Goal: Information Seeking & Learning: Compare options

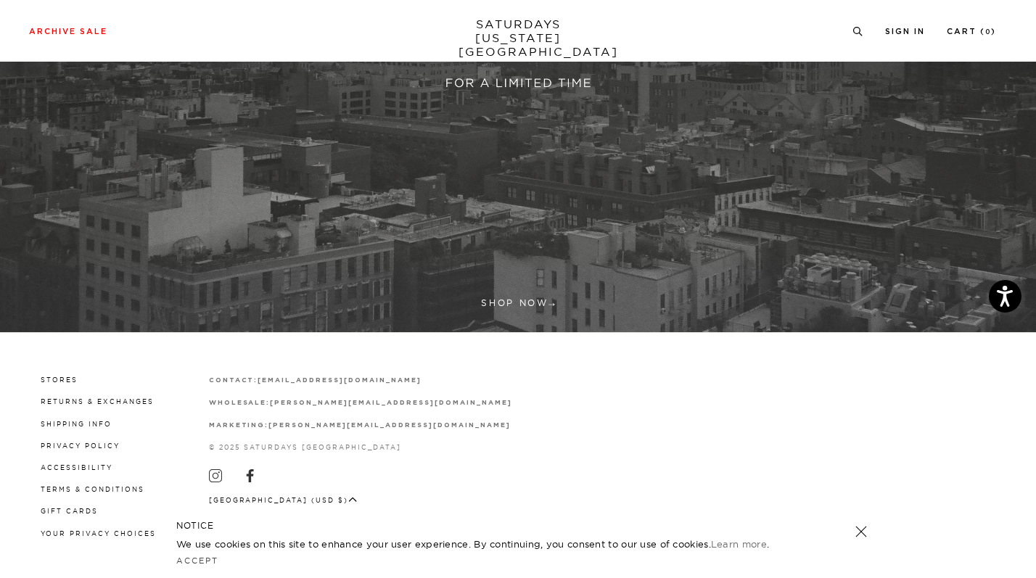
scroll to position [400, 0]
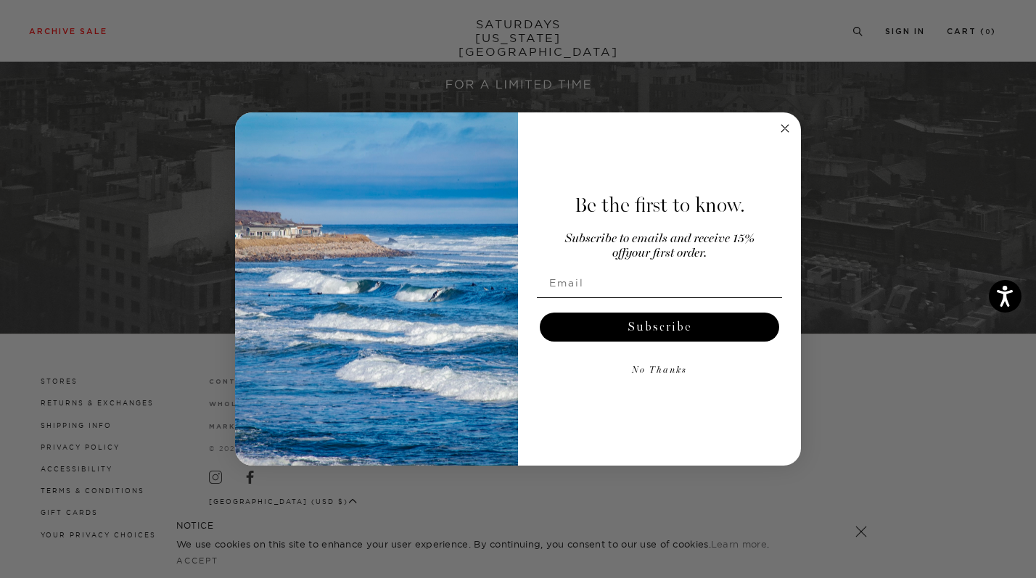
click at [789, 130] on circle "Close dialog" at bounding box center [785, 128] width 17 height 17
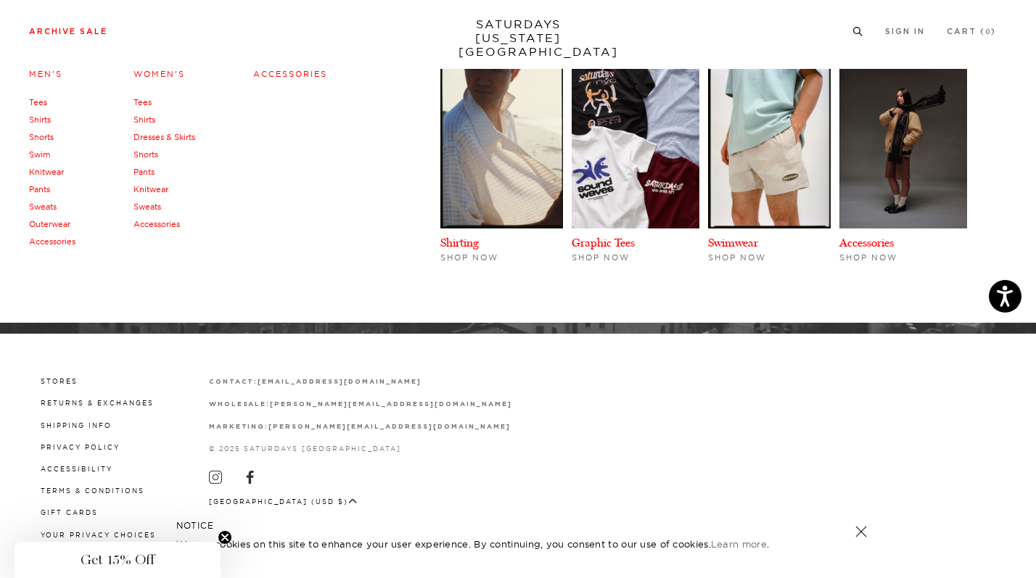
click at [142, 175] on link "Pants" at bounding box center [144, 172] width 21 height 10
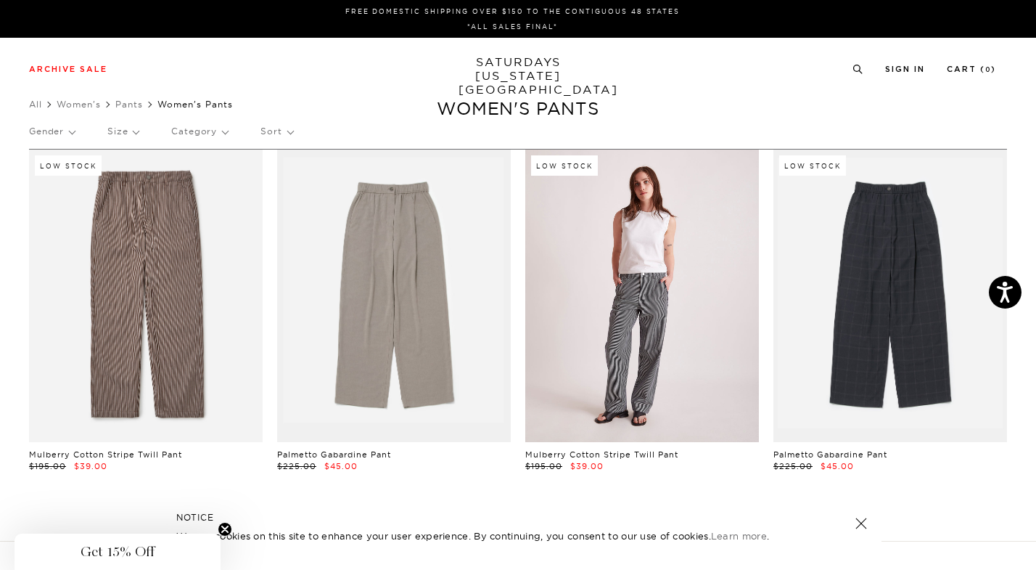
click at [652, 348] on link at bounding box center [642, 296] width 234 height 292
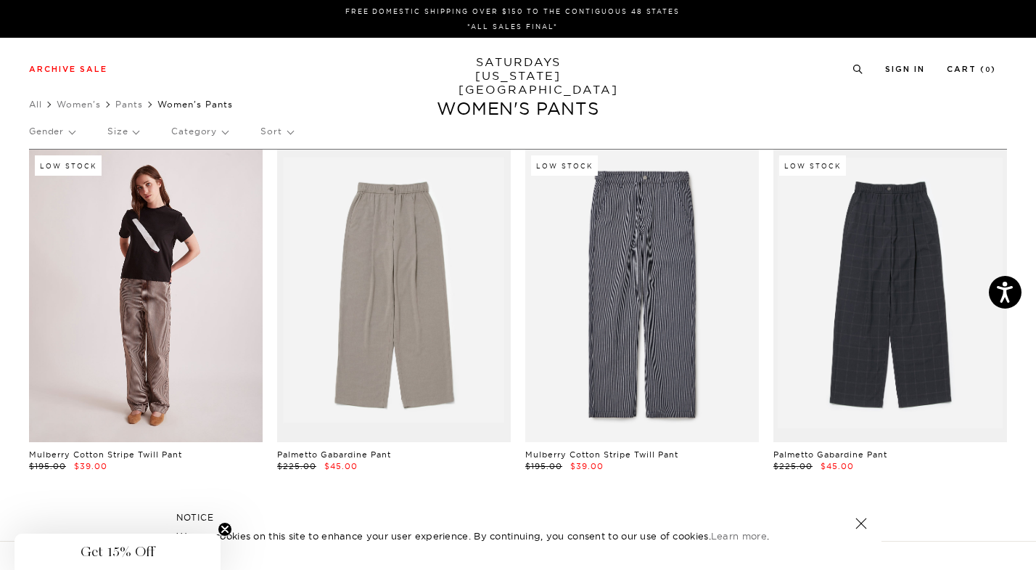
click at [132, 300] on link at bounding box center [146, 296] width 234 height 292
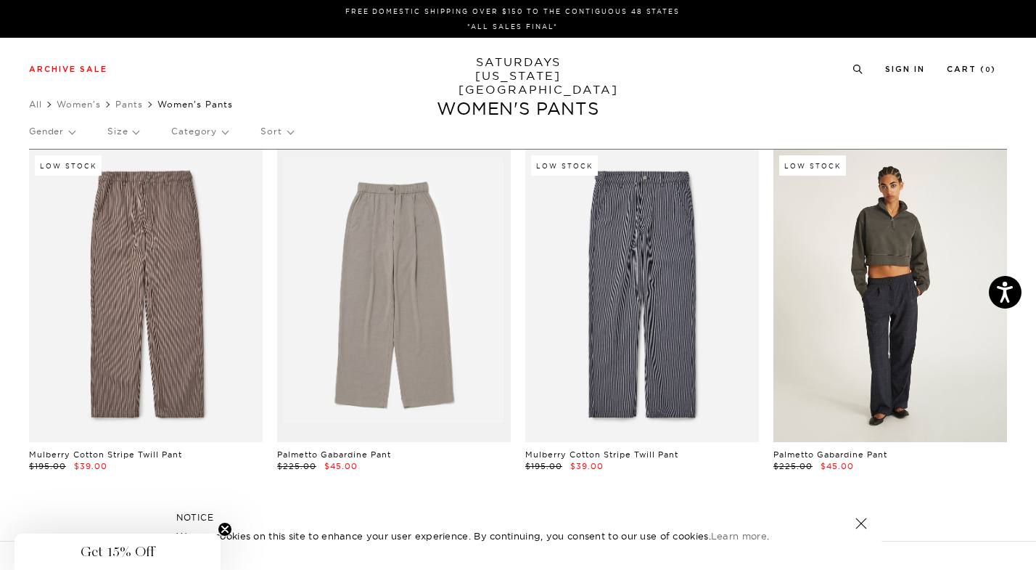
click at [901, 321] on link at bounding box center [891, 296] width 234 height 292
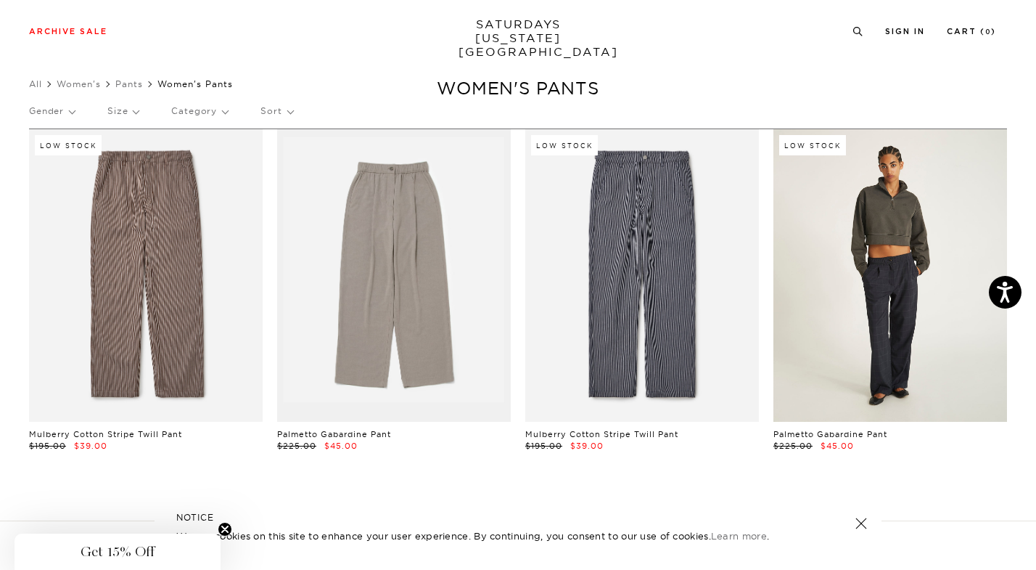
scroll to position [18, 0]
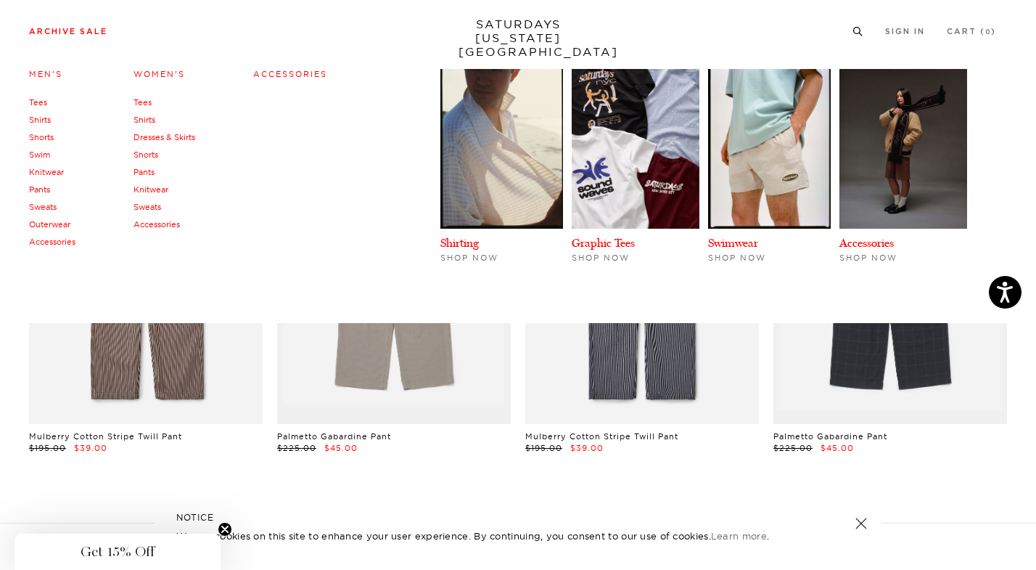
click at [151, 107] on link "Tees" at bounding box center [143, 102] width 18 height 10
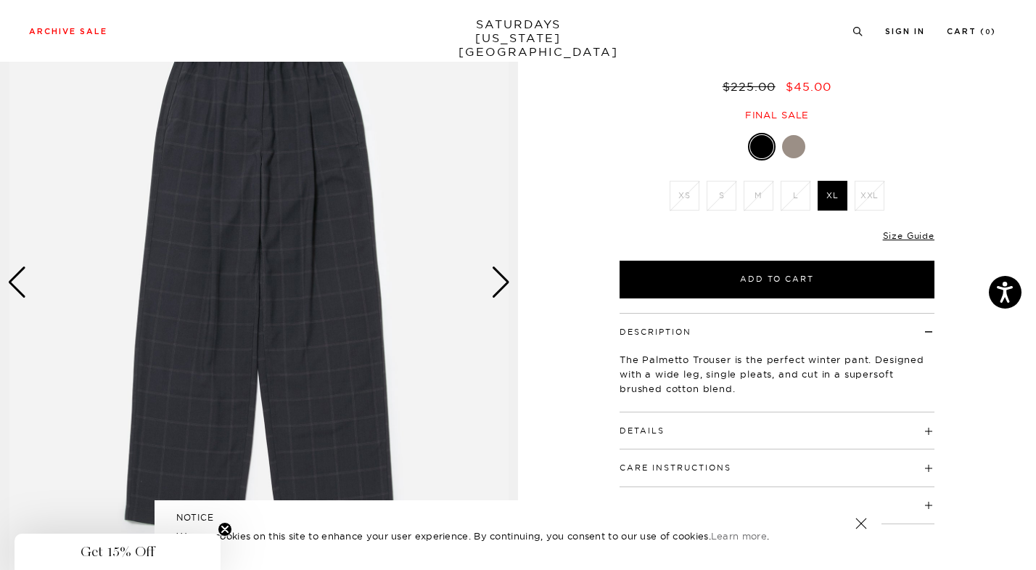
scroll to position [109, 0]
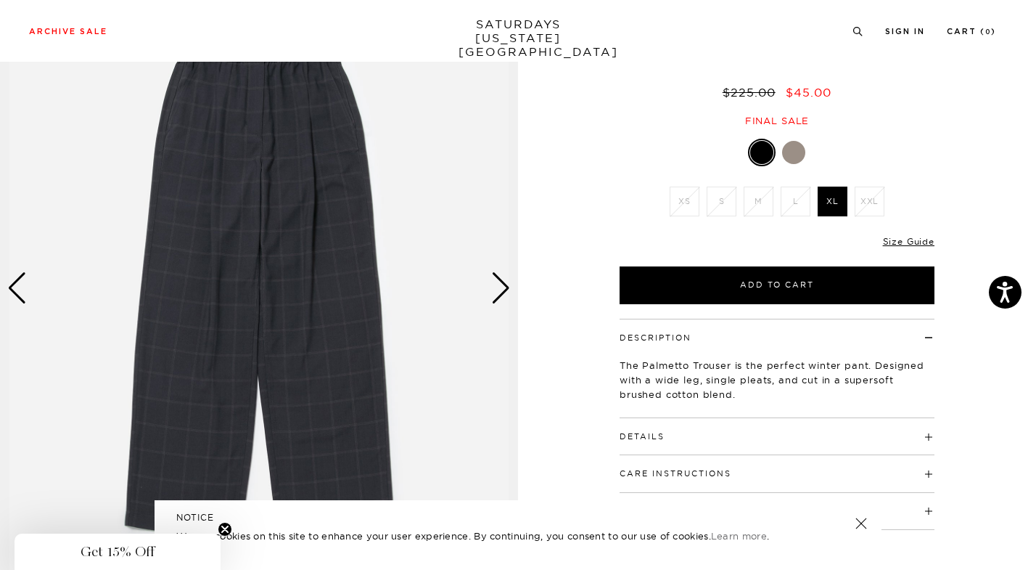
click at [501, 287] on div "Next slide" at bounding box center [501, 288] width 20 height 32
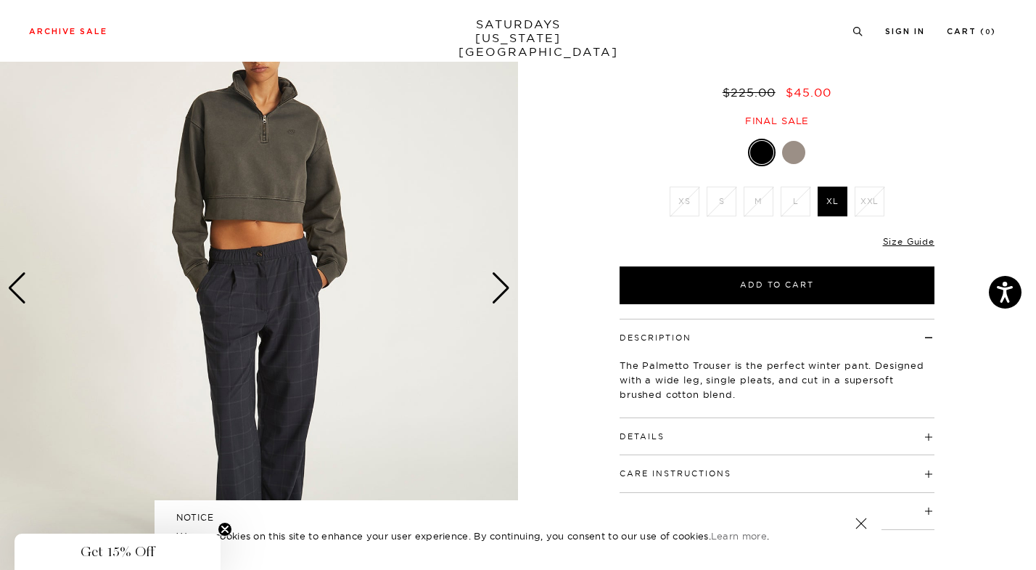
click at [501, 287] on div "Next slide" at bounding box center [501, 288] width 20 height 32
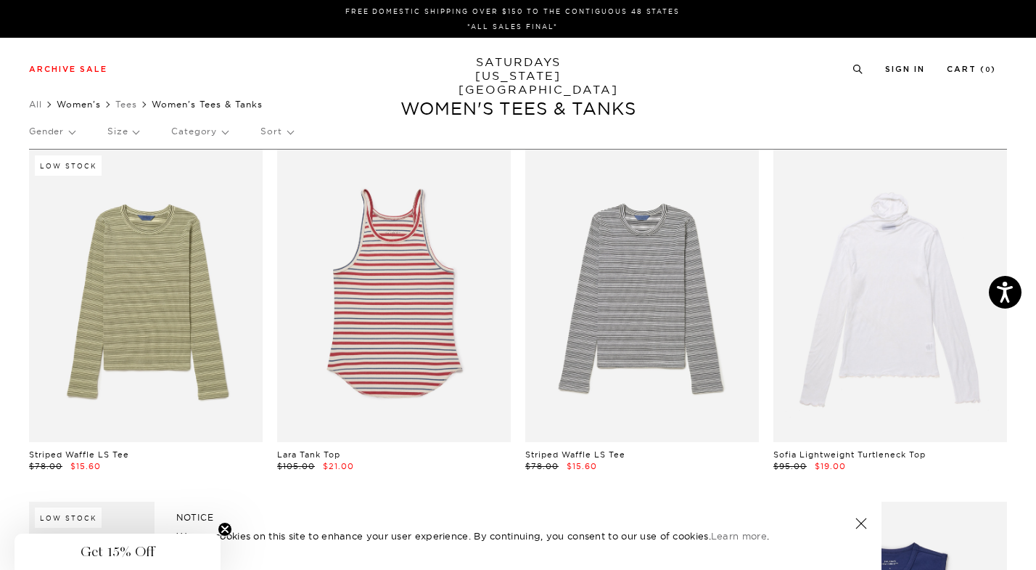
click at [89, 109] on link "Women's" at bounding box center [79, 104] width 44 height 11
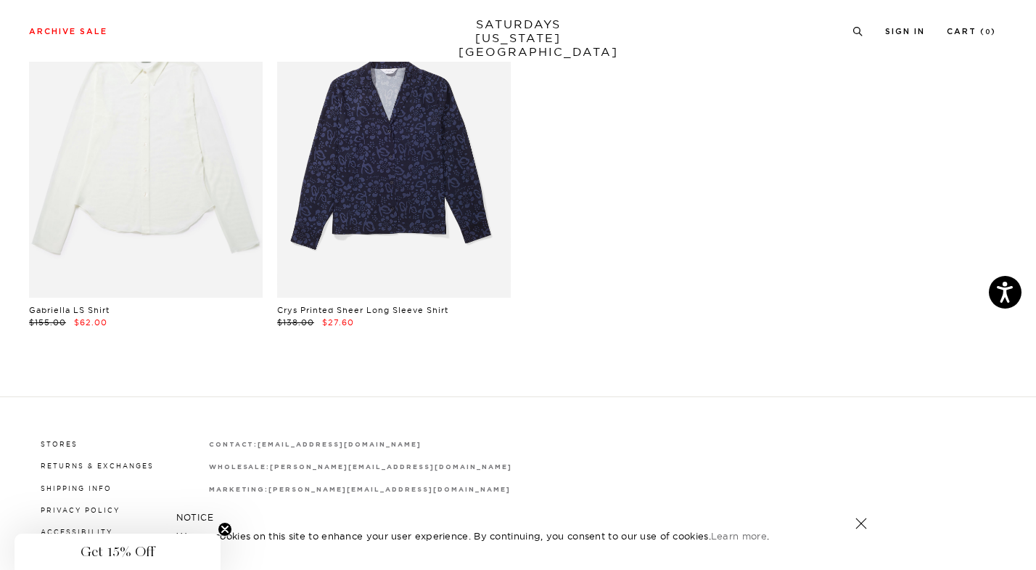
scroll to position [3373, 0]
